Goal: Feedback & Contribution: Leave review/rating

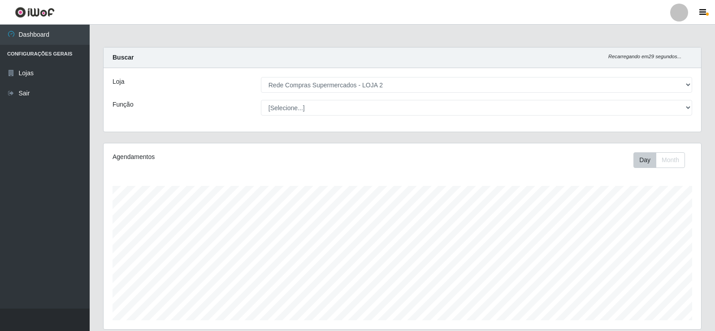
select select "161"
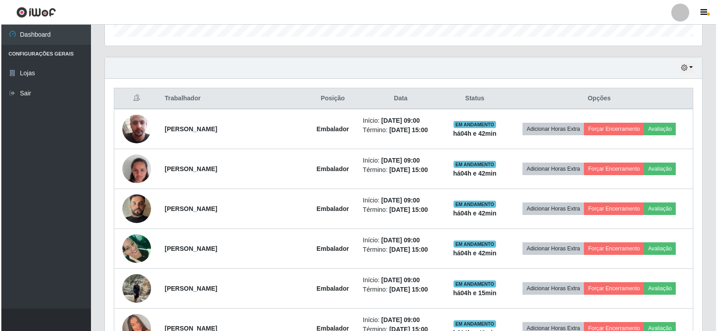
scroll to position [186, 597]
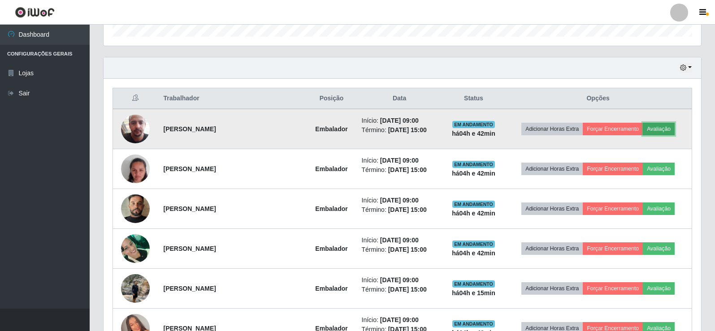
click at [659, 130] on button "Avaliação" at bounding box center [658, 129] width 32 height 13
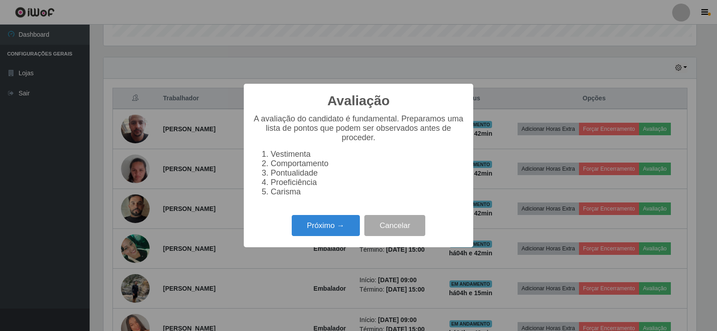
scroll to position [186, 593]
click at [336, 220] on button "Próximo →" at bounding box center [326, 225] width 68 height 21
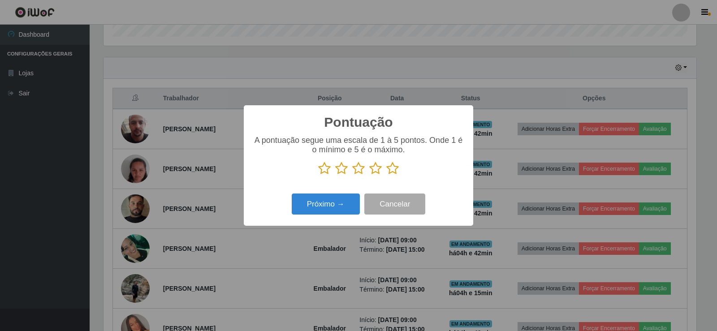
click at [392, 172] on icon at bounding box center [392, 168] width 13 height 13
click at [386, 175] on input "radio" at bounding box center [386, 175] width 0 height 0
click at [337, 200] on button "Próximo →" at bounding box center [326, 204] width 68 height 21
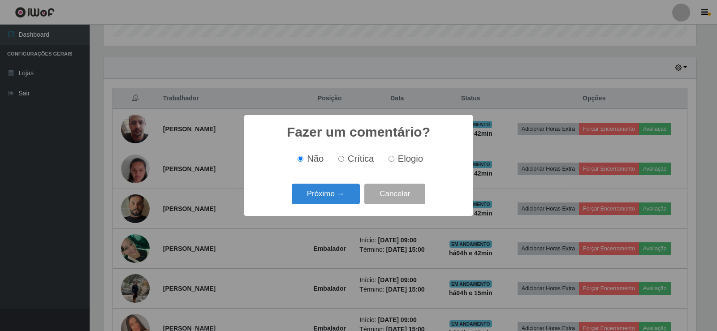
click at [339, 200] on button "Próximo →" at bounding box center [326, 194] width 68 height 21
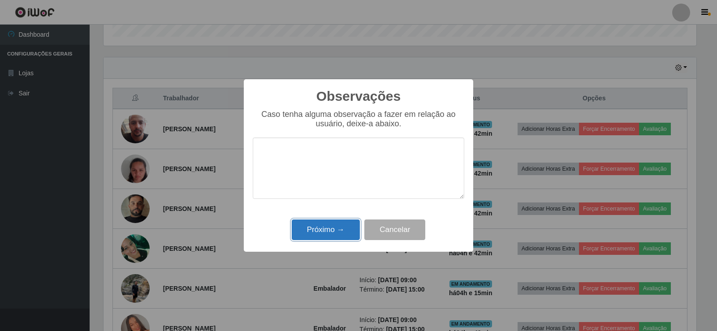
click at [346, 224] on button "Próximo →" at bounding box center [326, 230] width 68 height 21
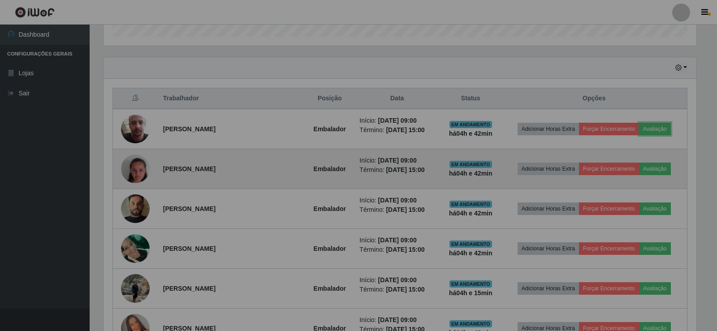
scroll to position [186, 597]
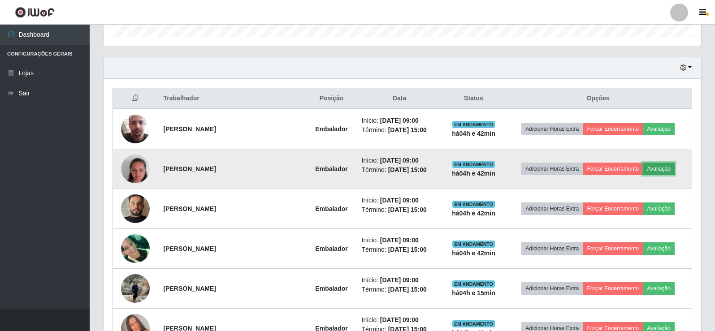
click at [664, 172] on button "Avaliação" at bounding box center [658, 169] width 32 height 13
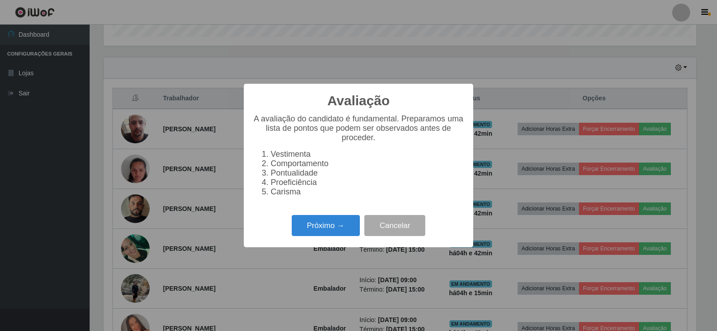
scroll to position [186, 593]
click at [323, 235] on button "Próximo →" at bounding box center [326, 225] width 68 height 21
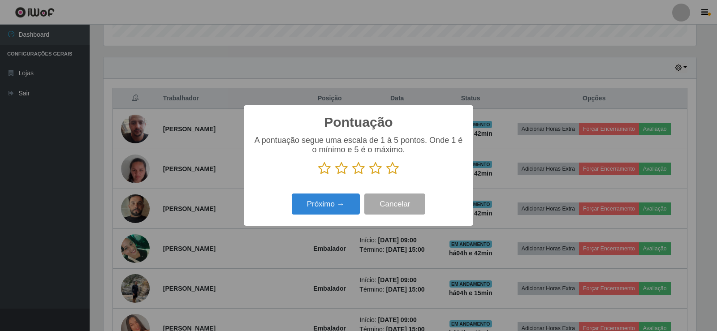
click at [393, 172] on icon at bounding box center [392, 168] width 13 height 13
click at [386, 175] on input "radio" at bounding box center [386, 175] width 0 height 0
click at [340, 198] on button "Próximo →" at bounding box center [326, 204] width 68 height 21
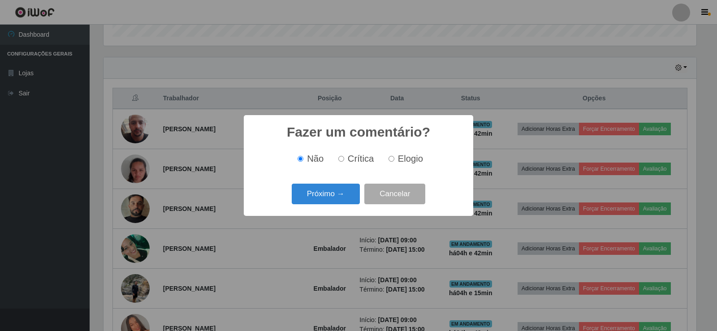
click at [340, 198] on button "Próximo →" at bounding box center [326, 194] width 68 height 21
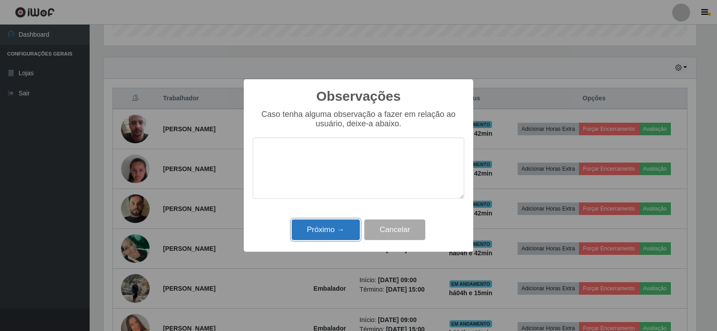
click at [332, 236] on button "Próximo →" at bounding box center [326, 230] width 68 height 21
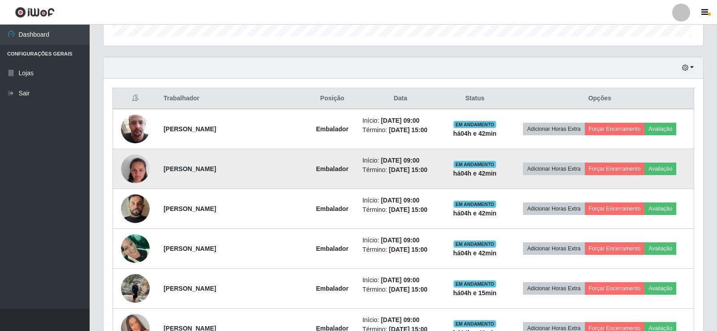
scroll to position [186, 597]
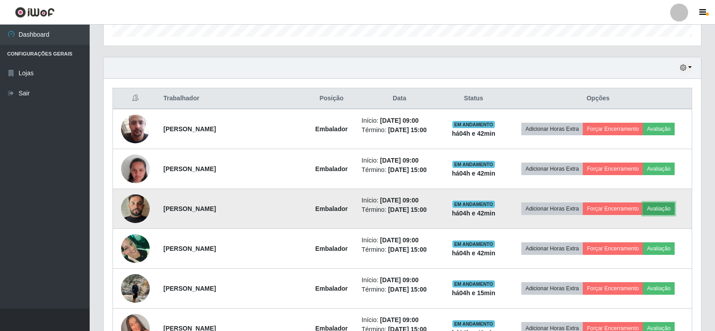
click at [667, 208] on button "Avaliação" at bounding box center [658, 209] width 32 height 13
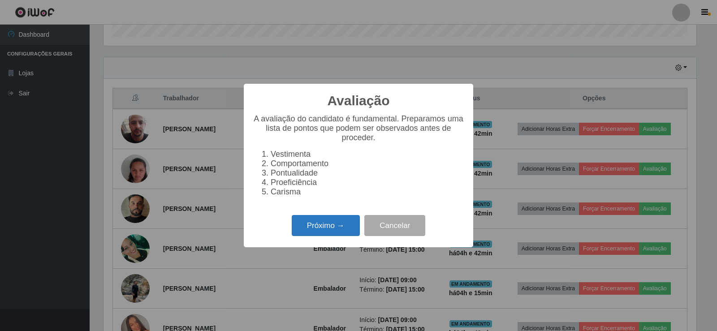
click at [347, 234] on button "Próximo →" at bounding box center [326, 225] width 68 height 21
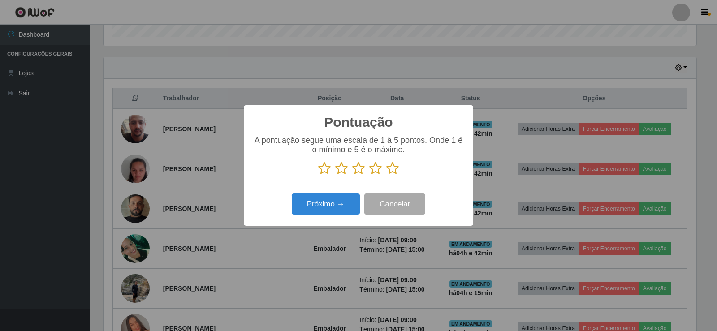
scroll to position [447834, 447427]
click at [394, 168] on icon at bounding box center [392, 168] width 13 height 13
click at [386, 175] on input "radio" at bounding box center [386, 175] width 0 height 0
click at [344, 202] on button "Próximo →" at bounding box center [326, 204] width 68 height 21
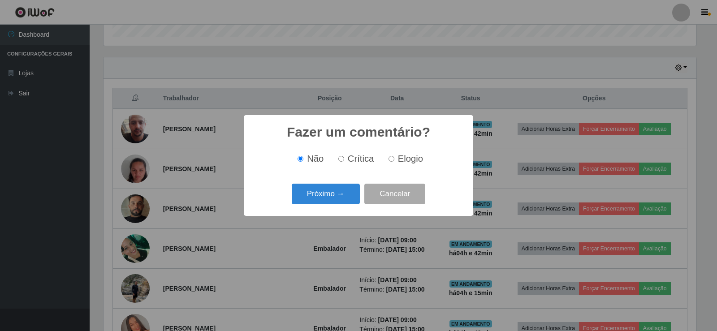
click at [344, 202] on button "Próximo →" at bounding box center [326, 194] width 68 height 21
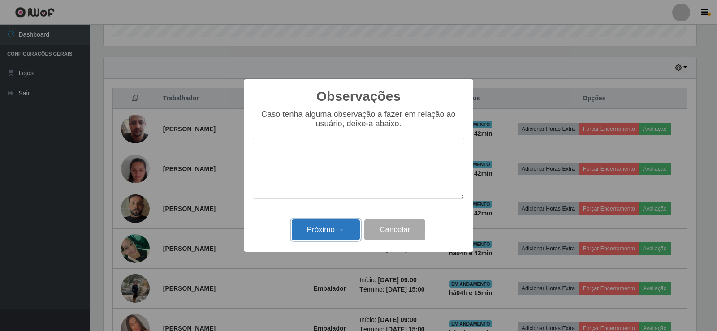
click at [344, 223] on button "Próximo →" at bounding box center [326, 230] width 68 height 21
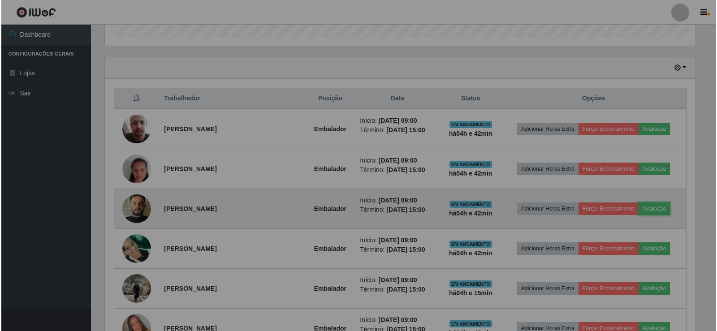
scroll to position [186, 597]
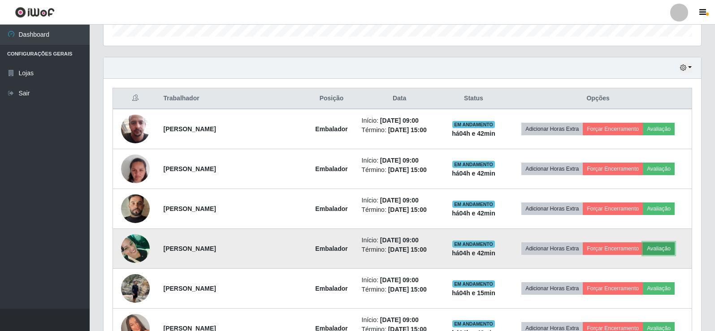
click at [658, 251] on button "Avaliação" at bounding box center [658, 248] width 32 height 13
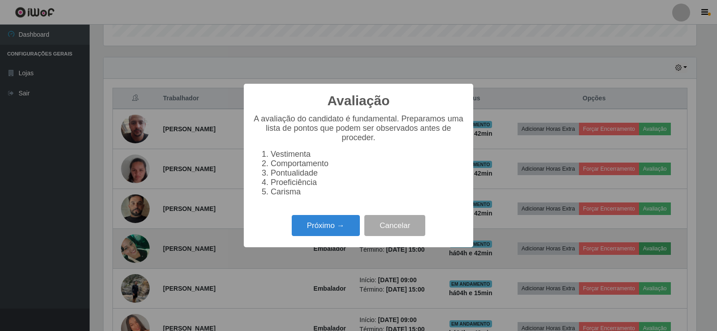
scroll to position [186, 593]
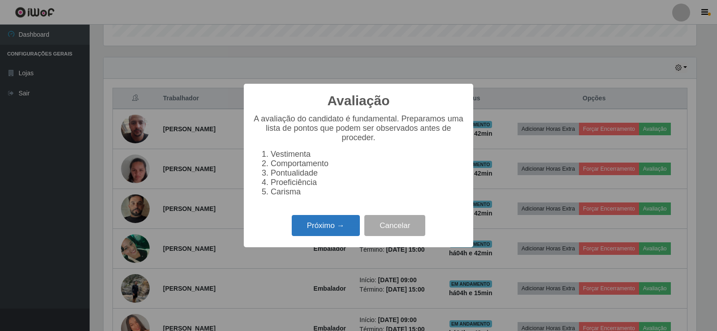
click at [326, 233] on button "Próximo →" at bounding box center [326, 225] width 68 height 21
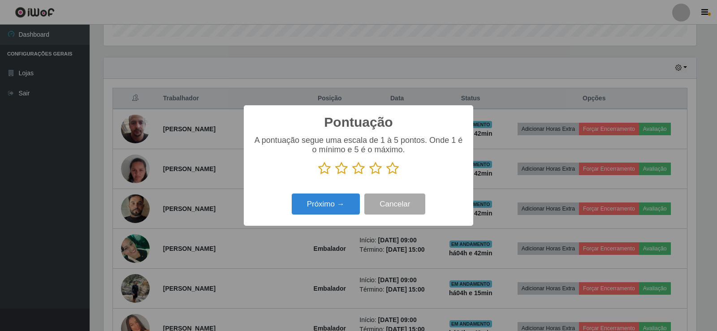
scroll to position [447834, 447427]
click at [392, 169] on icon at bounding box center [392, 168] width 13 height 13
click at [386, 175] on input "radio" at bounding box center [386, 175] width 0 height 0
click at [351, 200] on button "Próximo →" at bounding box center [326, 204] width 68 height 21
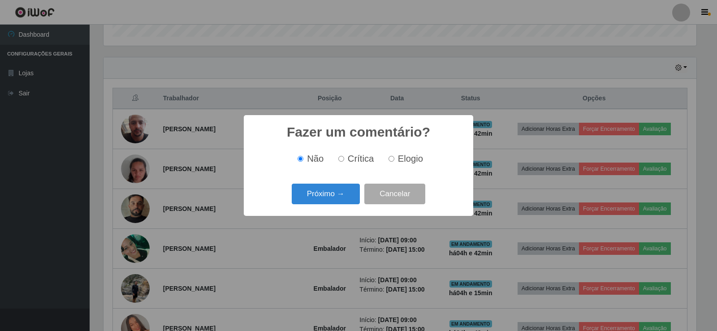
click at [351, 200] on button "Próximo →" at bounding box center [326, 194] width 68 height 21
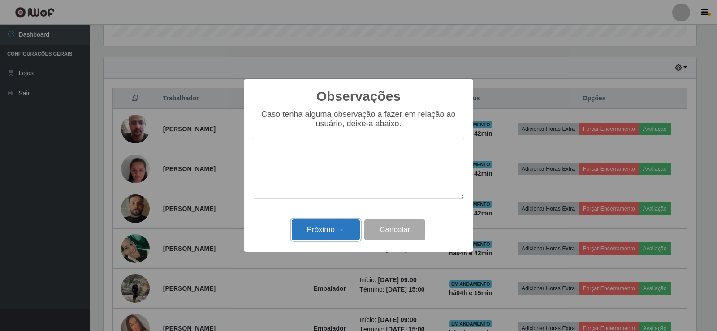
click at [347, 229] on button "Próximo →" at bounding box center [326, 230] width 68 height 21
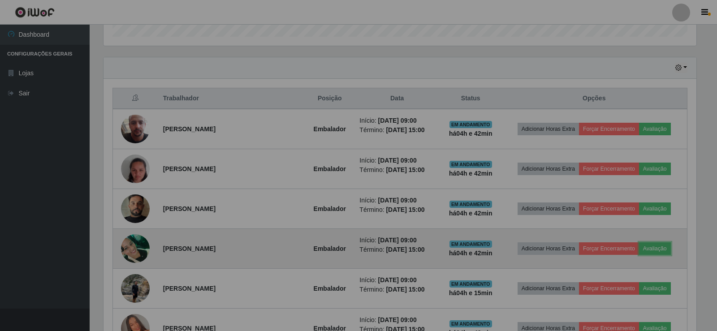
scroll to position [186, 597]
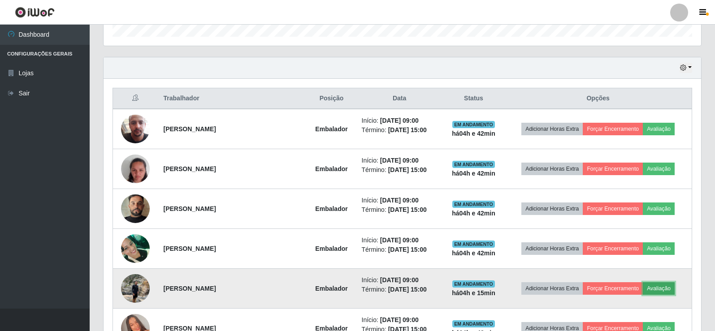
click at [656, 284] on button "Avaliação" at bounding box center [658, 288] width 32 height 13
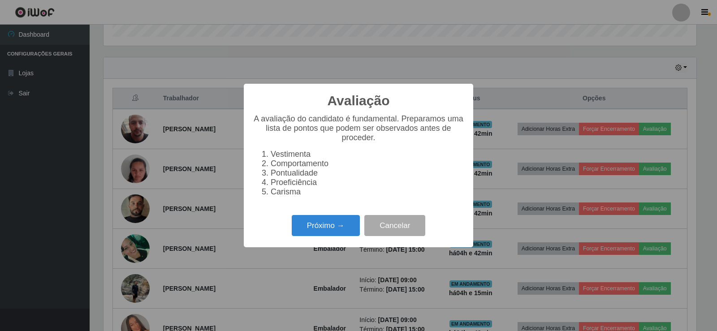
scroll to position [186, 593]
click at [330, 230] on button "Próximo →" at bounding box center [326, 225] width 68 height 21
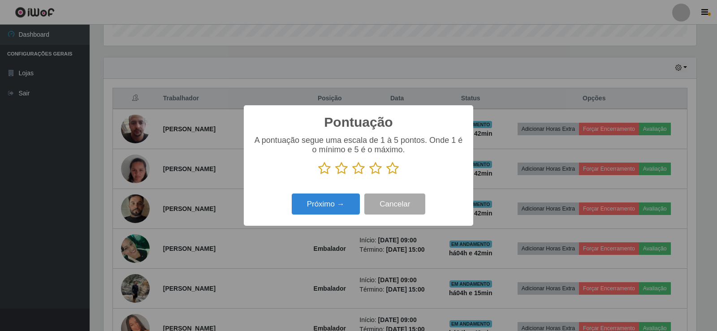
click at [391, 175] on icon at bounding box center [392, 168] width 13 height 13
click at [386, 175] on input "radio" at bounding box center [386, 175] width 0 height 0
click at [360, 198] on div "Próximo → Cancelar" at bounding box center [358, 204] width 211 height 26
click at [358, 198] on button "Próximo →" at bounding box center [326, 204] width 68 height 21
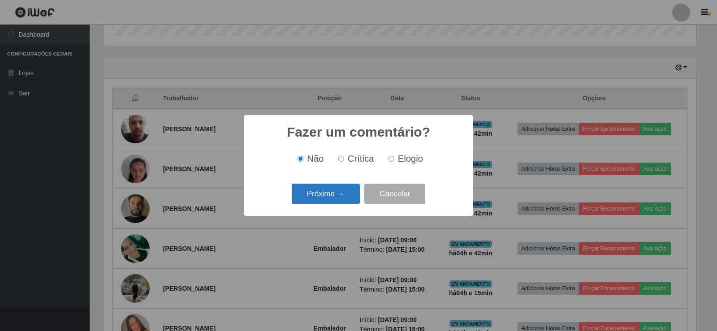
click at [351, 201] on button "Próximo →" at bounding box center [326, 194] width 68 height 21
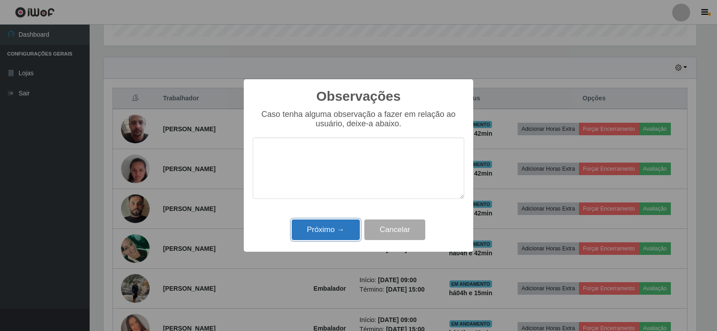
click at [348, 225] on button "Próximo →" at bounding box center [326, 230] width 68 height 21
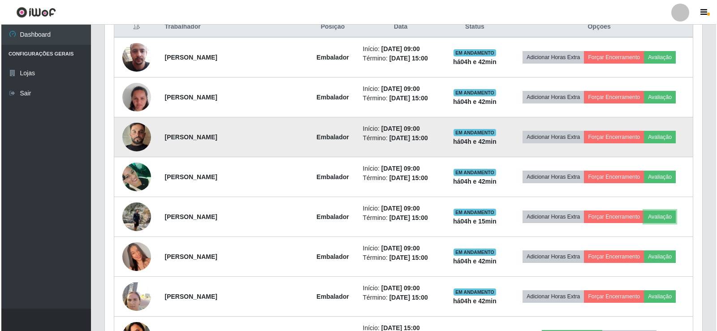
scroll to position [418, 0]
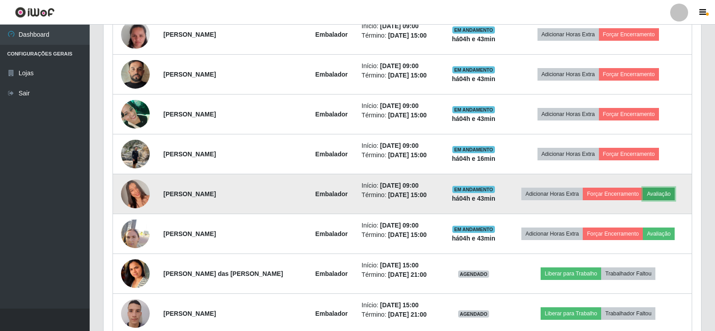
click at [655, 197] on button "Avaliação" at bounding box center [658, 194] width 32 height 13
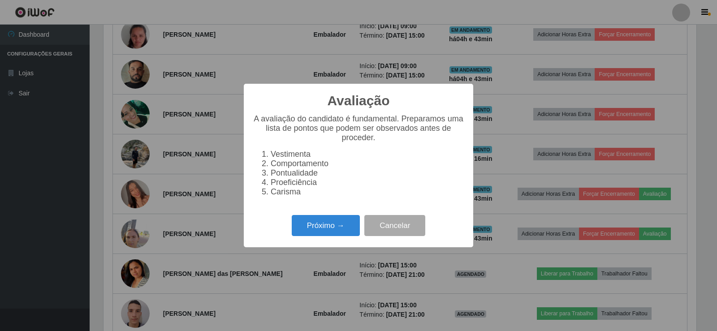
scroll to position [0, 0]
click at [319, 235] on button "Próximo →" at bounding box center [326, 225] width 68 height 21
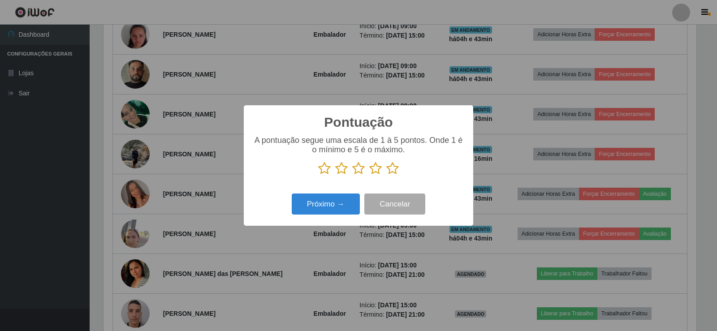
click at [386, 169] on icon at bounding box center [392, 168] width 13 height 13
click at [386, 175] on input "radio" at bounding box center [386, 175] width 0 height 0
click at [342, 194] on div "Próximo → Cancelar" at bounding box center [358, 204] width 211 height 26
click at [340, 207] on button "Próximo →" at bounding box center [326, 204] width 68 height 21
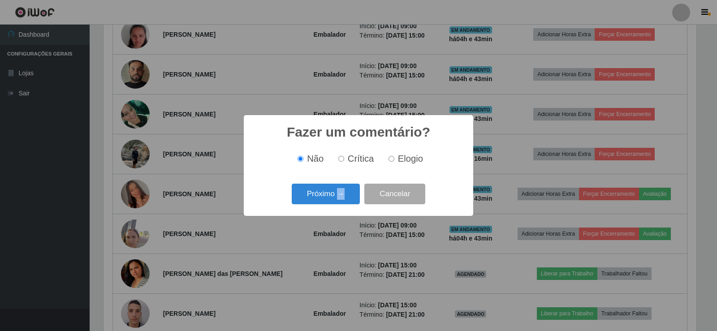
click at [340, 207] on div "Fazer um comentário? × Não Crítica Elogio Próximo → Cancelar" at bounding box center [358, 165] width 229 height 100
click at [341, 203] on button "Próximo →" at bounding box center [326, 194] width 68 height 21
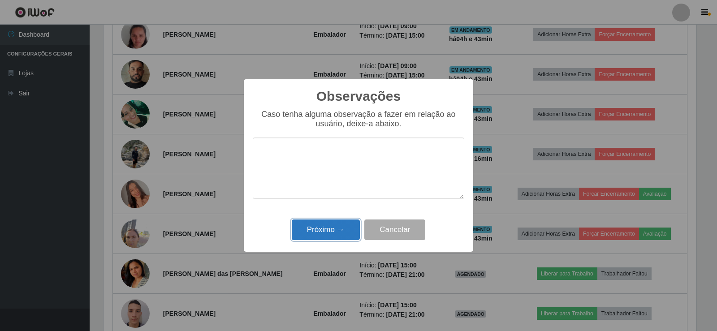
click at [338, 226] on button "Próximo →" at bounding box center [326, 230] width 68 height 21
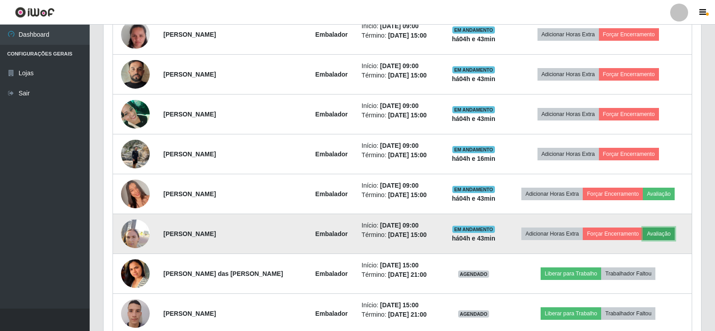
click at [662, 235] on button "Avaliação" at bounding box center [658, 234] width 32 height 13
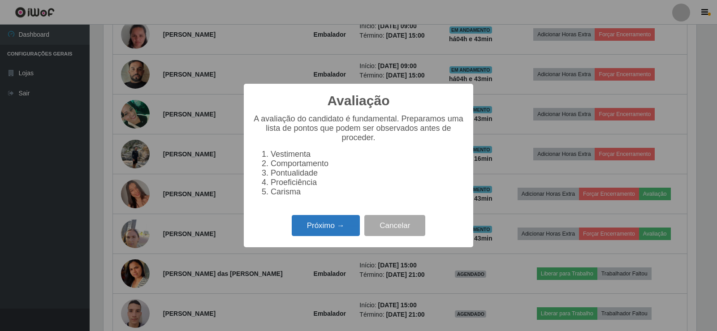
click at [293, 223] on button "Próximo →" at bounding box center [326, 225] width 68 height 21
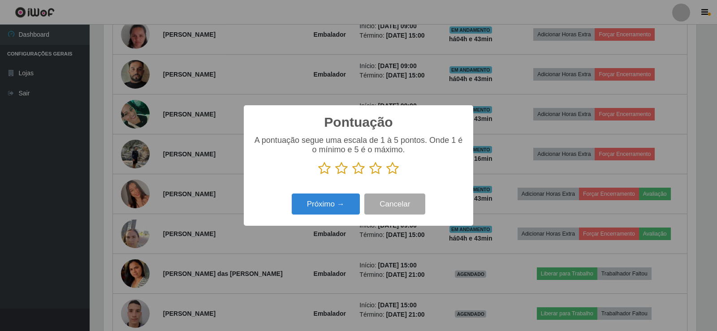
click at [390, 175] on icon at bounding box center [392, 168] width 13 height 13
click at [386, 175] on input "radio" at bounding box center [386, 175] width 0 height 0
click at [340, 196] on button "Próximo →" at bounding box center [326, 204] width 68 height 21
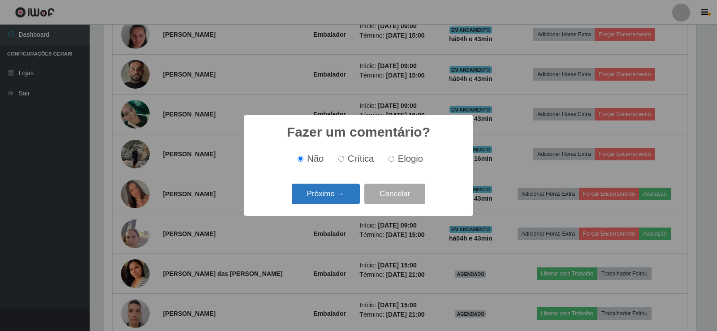
click at [331, 202] on button "Próximo →" at bounding box center [326, 194] width 68 height 21
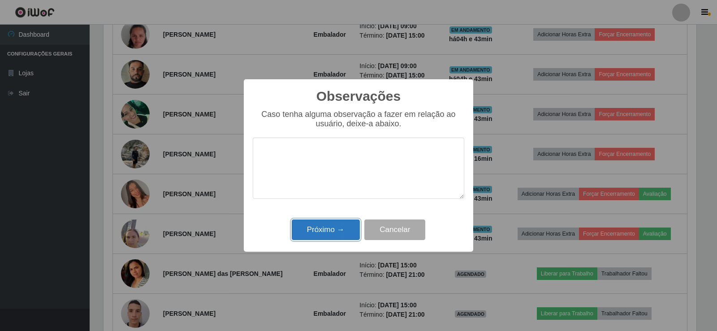
click at [327, 229] on button "Próximo →" at bounding box center [326, 230] width 68 height 21
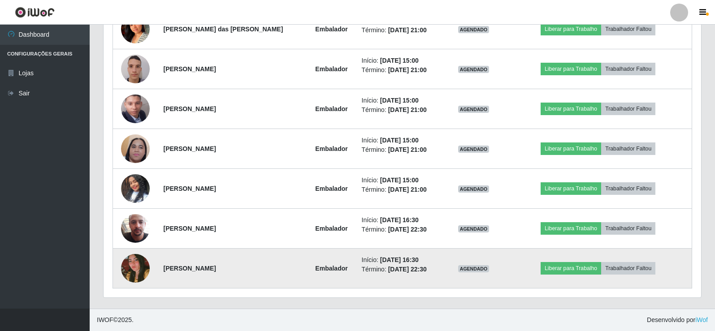
click at [137, 264] on img at bounding box center [135, 268] width 29 height 43
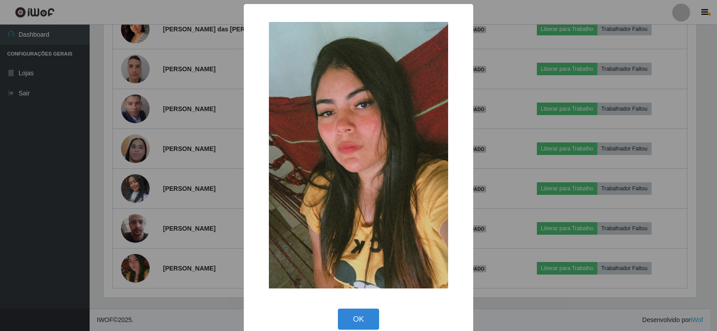
click at [187, 191] on div "× OK Cancel" at bounding box center [358, 165] width 717 height 331
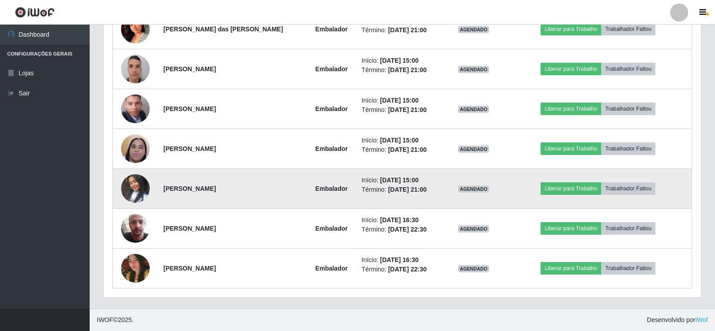
click at [139, 197] on img at bounding box center [135, 188] width 29 height 51
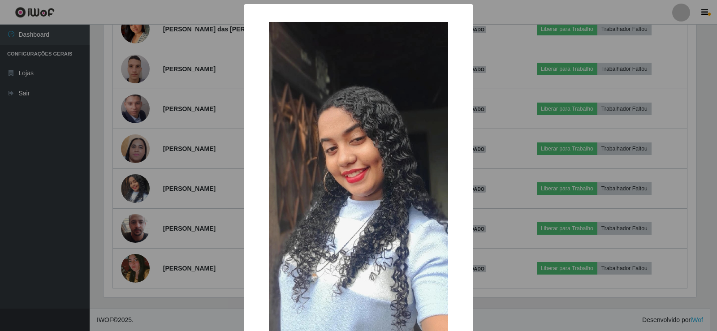
click at [153, 190] on div "× OK Cancel" at bounding box center [358, 165] width 717 height 331
